Goal: Transaction & Acquisition: Purchase product/service

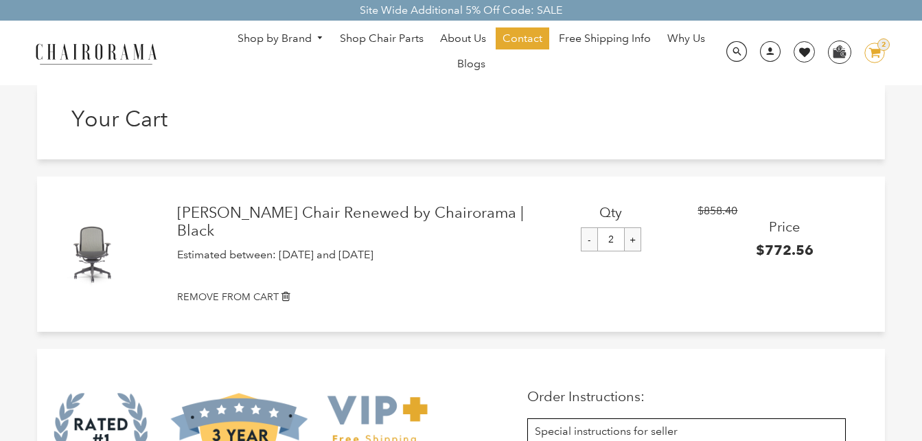
click at [871, 54] on icon "image/svg+xml Layer 1" at bounding box center [874, 54] width 21 height 22
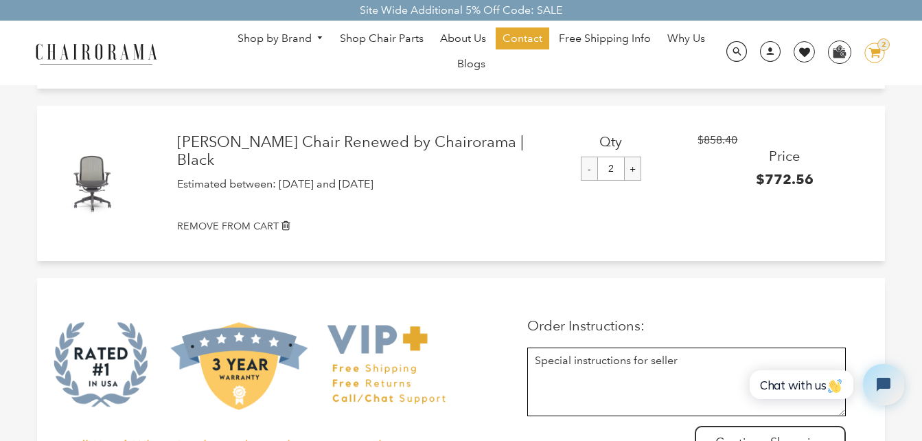
scroll to position [206, 0]
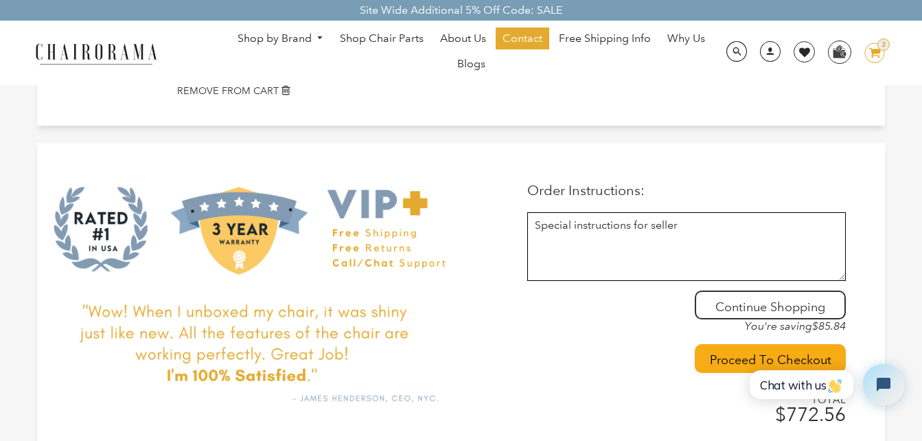
click at [651, 253] on textarea at bounding box center [686, 246] width 318 height 69
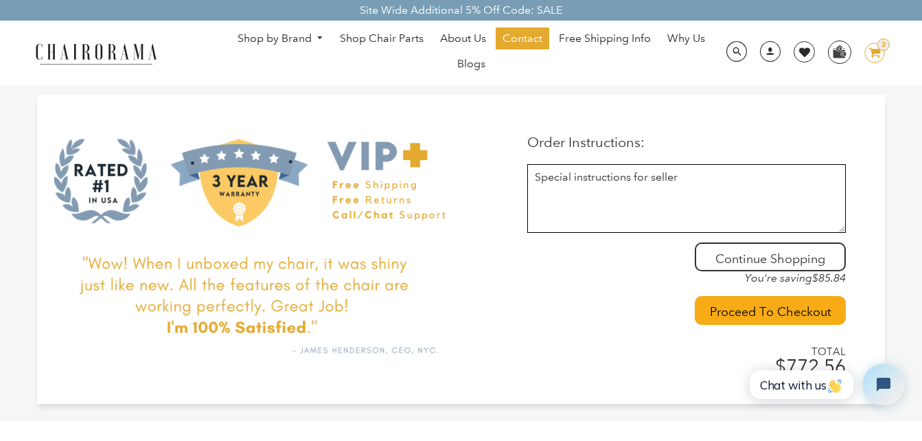
scroll to position [275, 0]
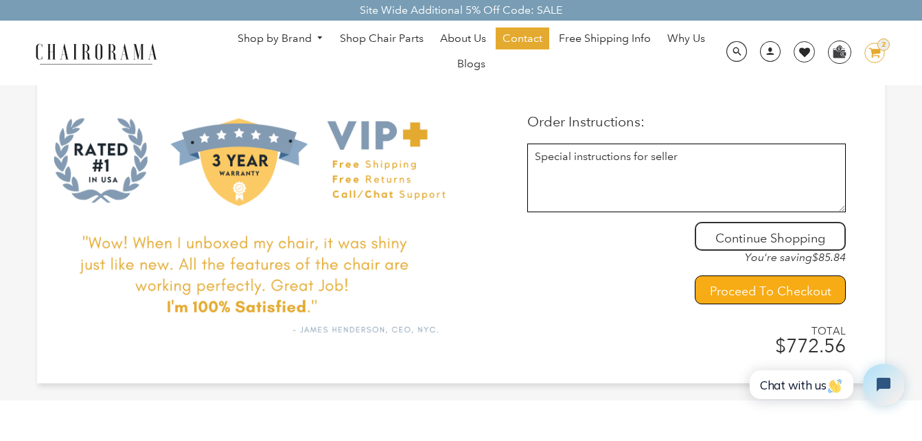
click at [746, 298] on input "Proceed To Checkout" at bounding box center [770, 289] width 151 height 29
